Goal: Find contact information: Find contact information

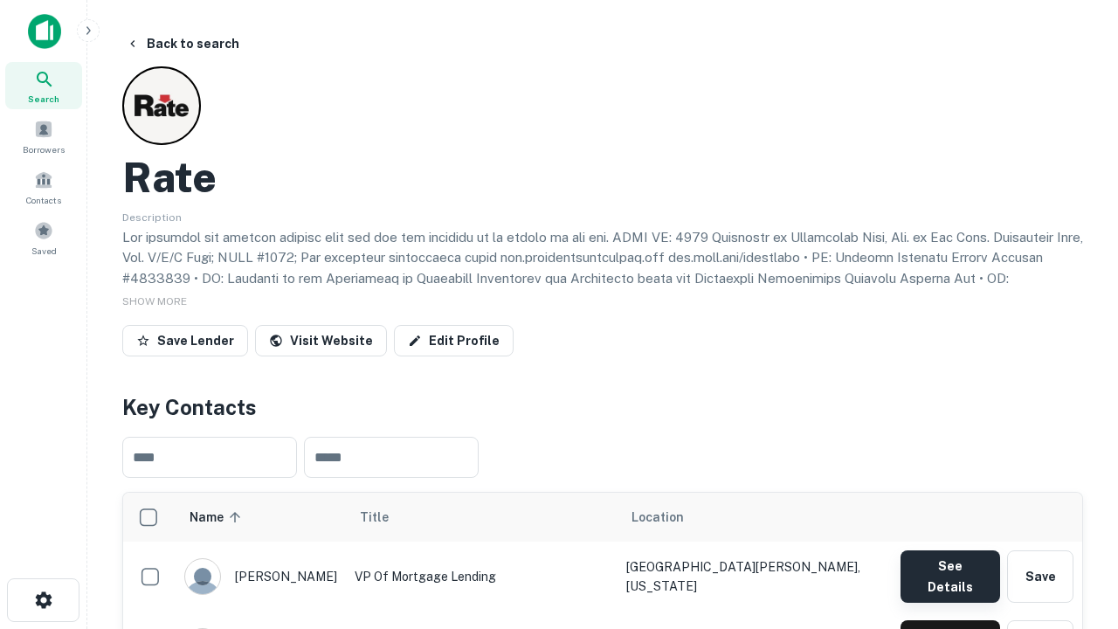
click at [949, 568] on button "See Details" at bounding box center [951, 576] width 100 height 52
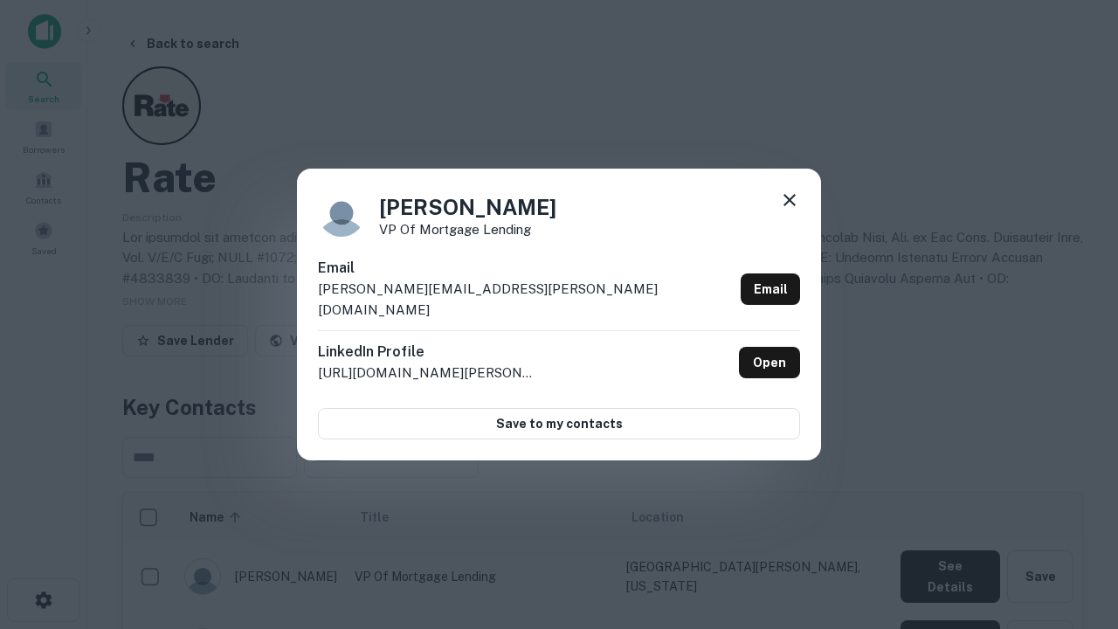
click at [790, 211] on icon at bounding box center [789, 200] width 21 height 21
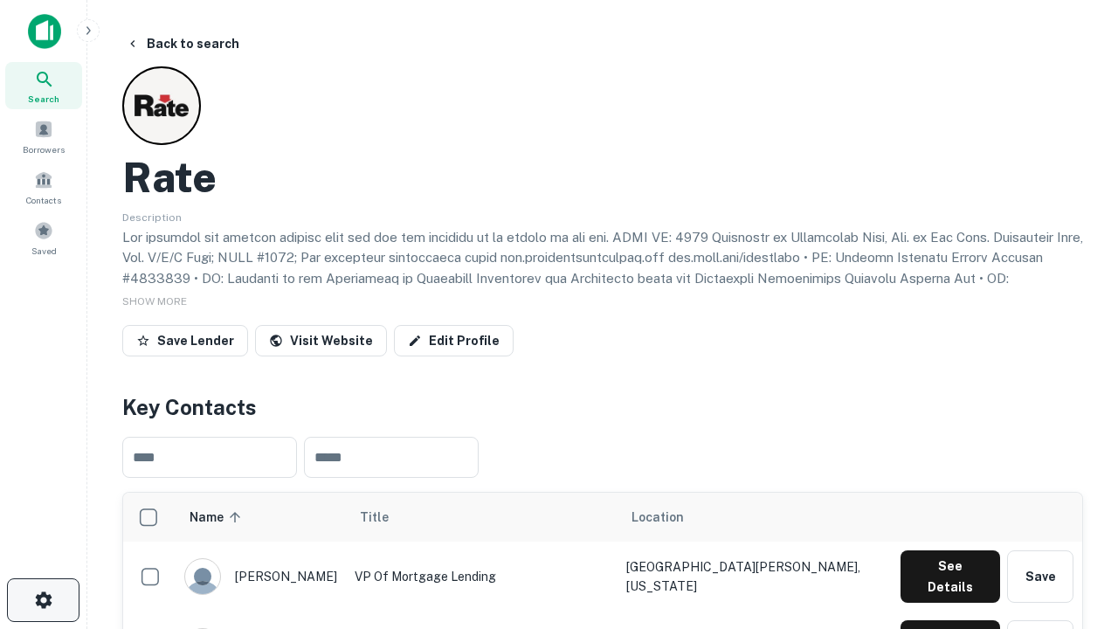
click at [43, 600] on icon "button" at bounding box center [43, 600] width 21 height 21
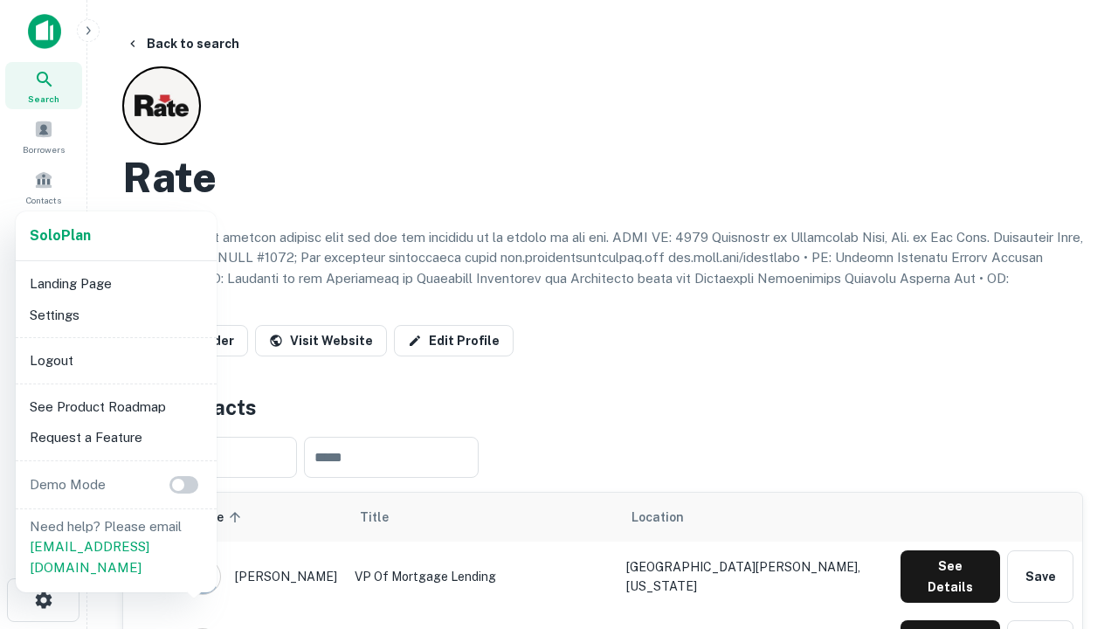
click at [115, 360] on li "Logout" at bounding box center [116, 360] width 187 height 31
